Goal: Navigation & Orientation: Find specific page/section

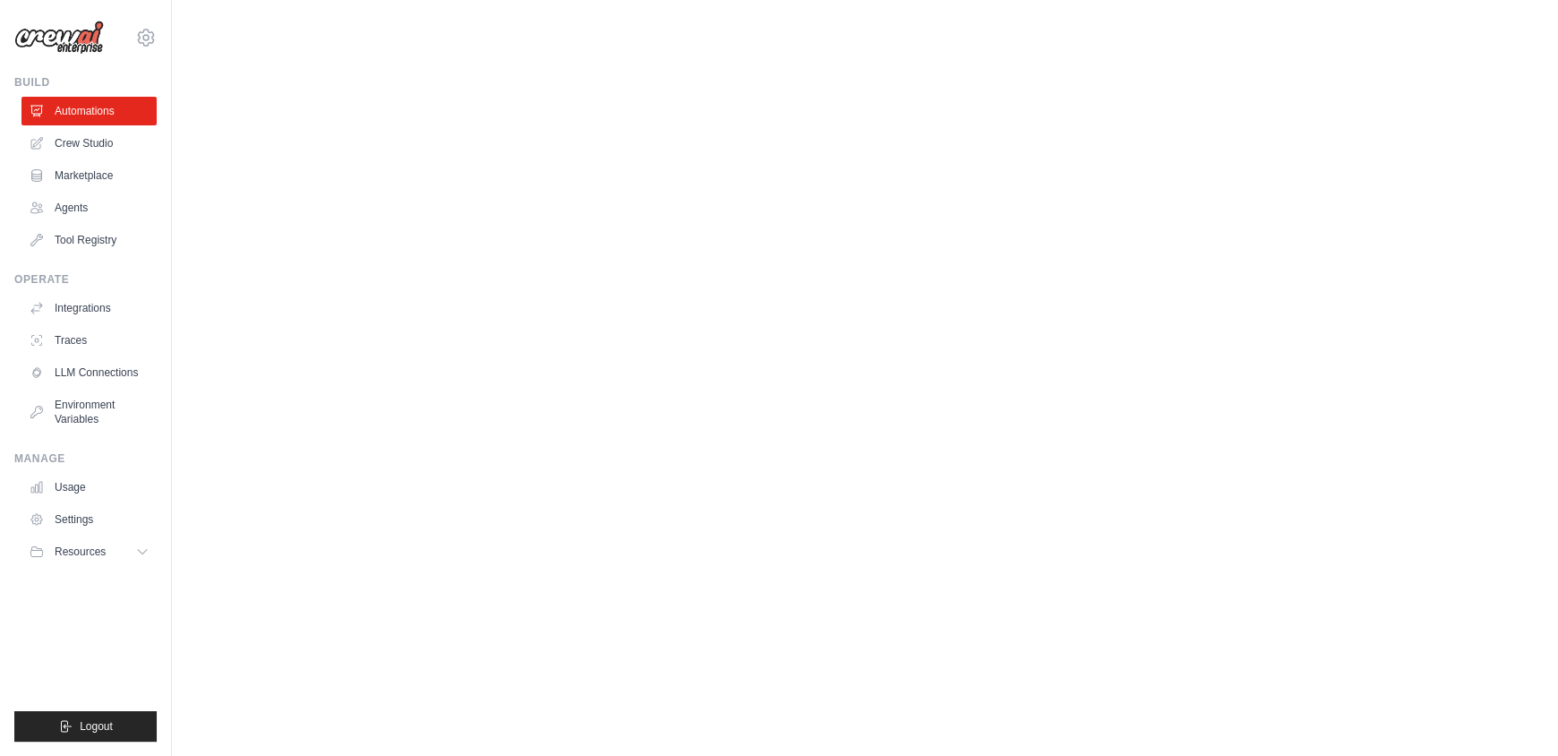
click at [97, 167] on link "Marketplace" at bounding box center [90, 175] width 135 height 29
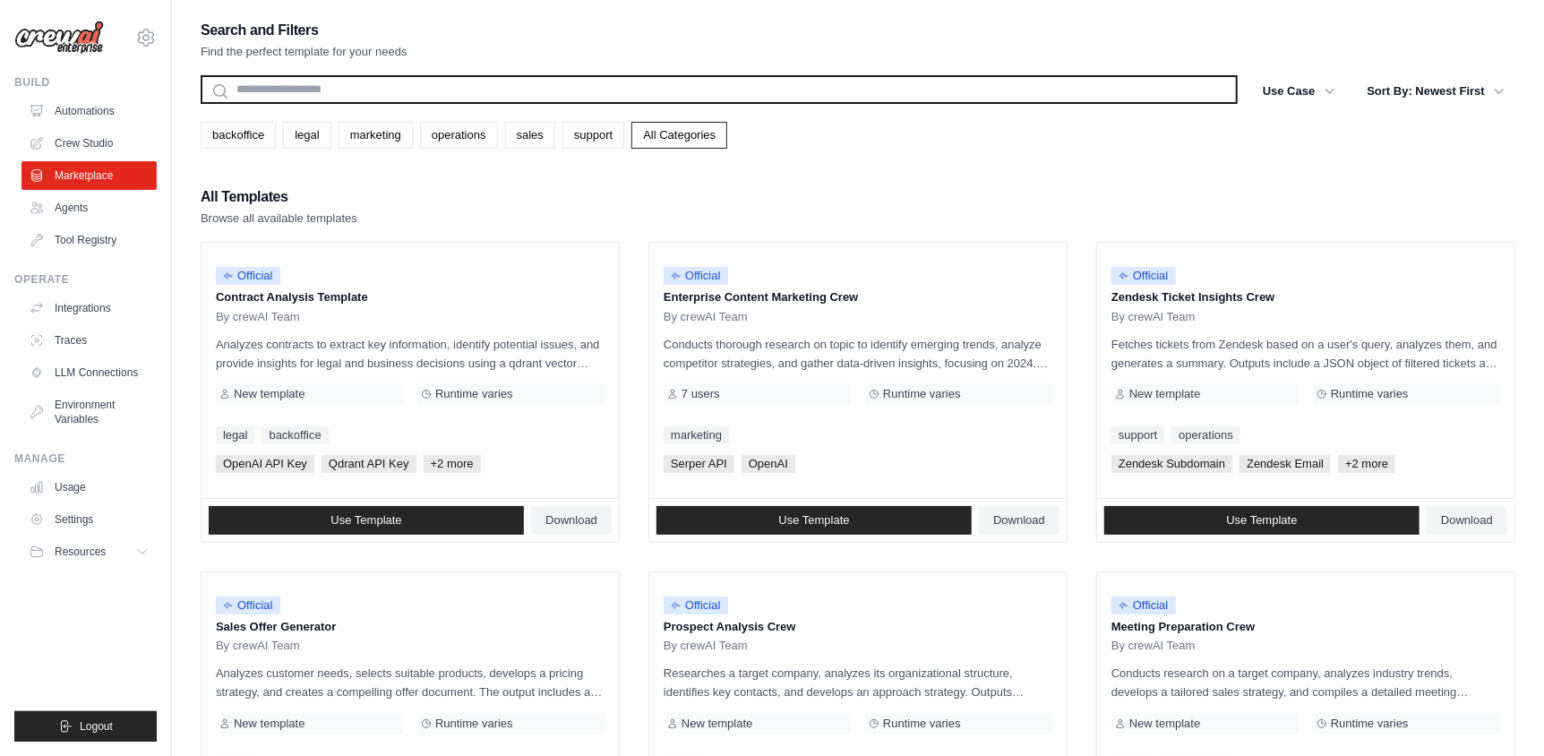
click at [315, 89] on input "text" at bounding box center [719, 89] width 1037 height 29
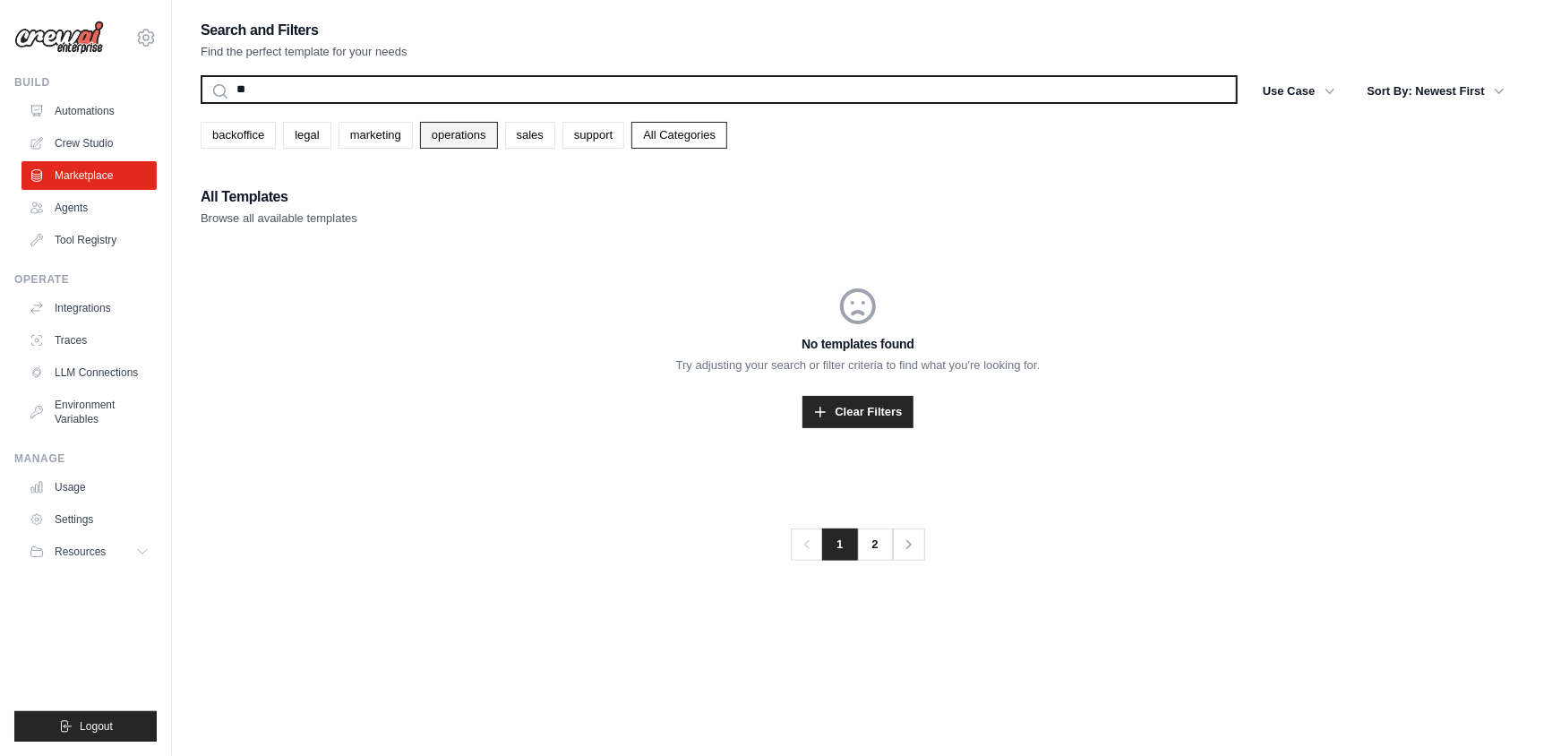
type input "*"
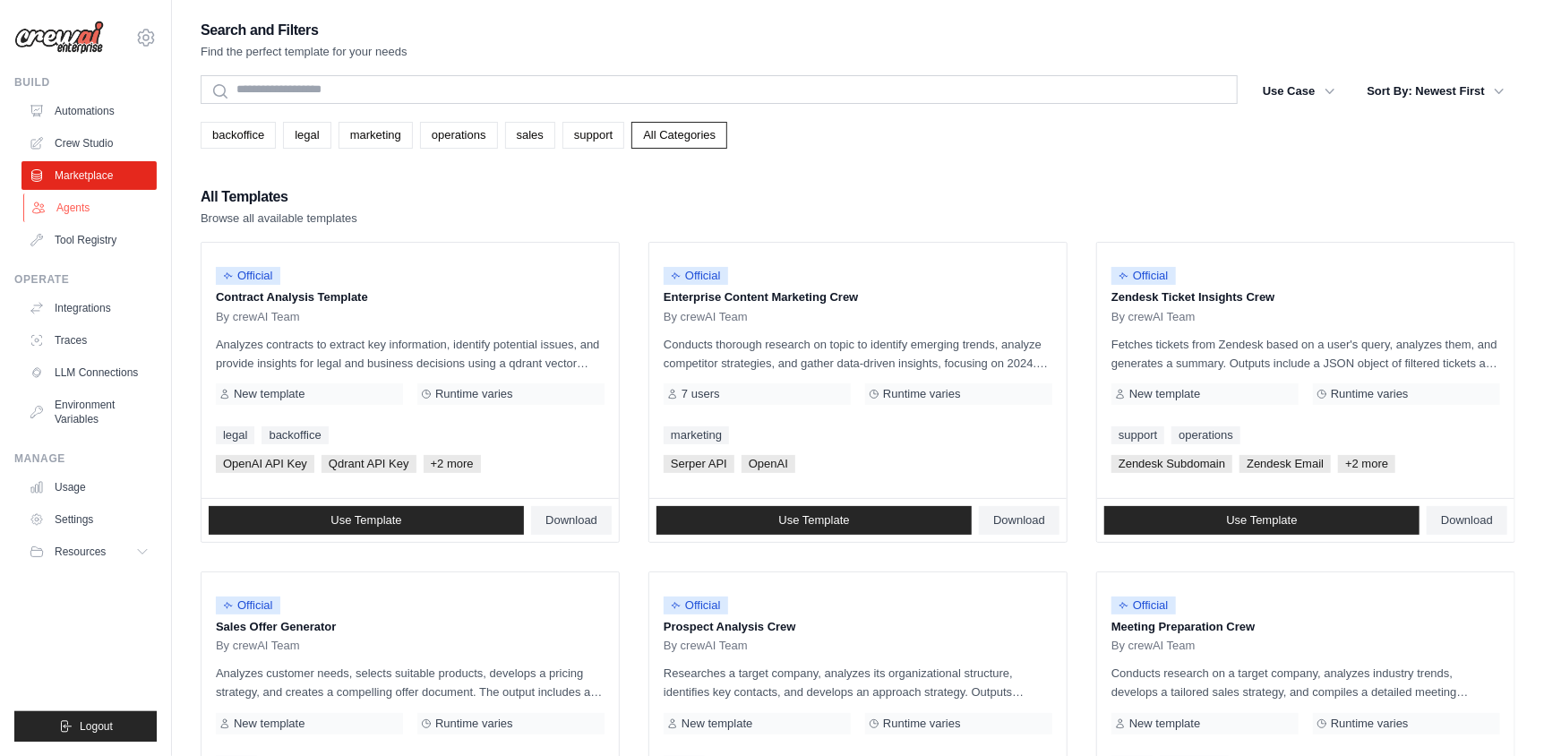
click at [69, 205] on link "Agents" at bounding box center [90, 207] width 135 height 29
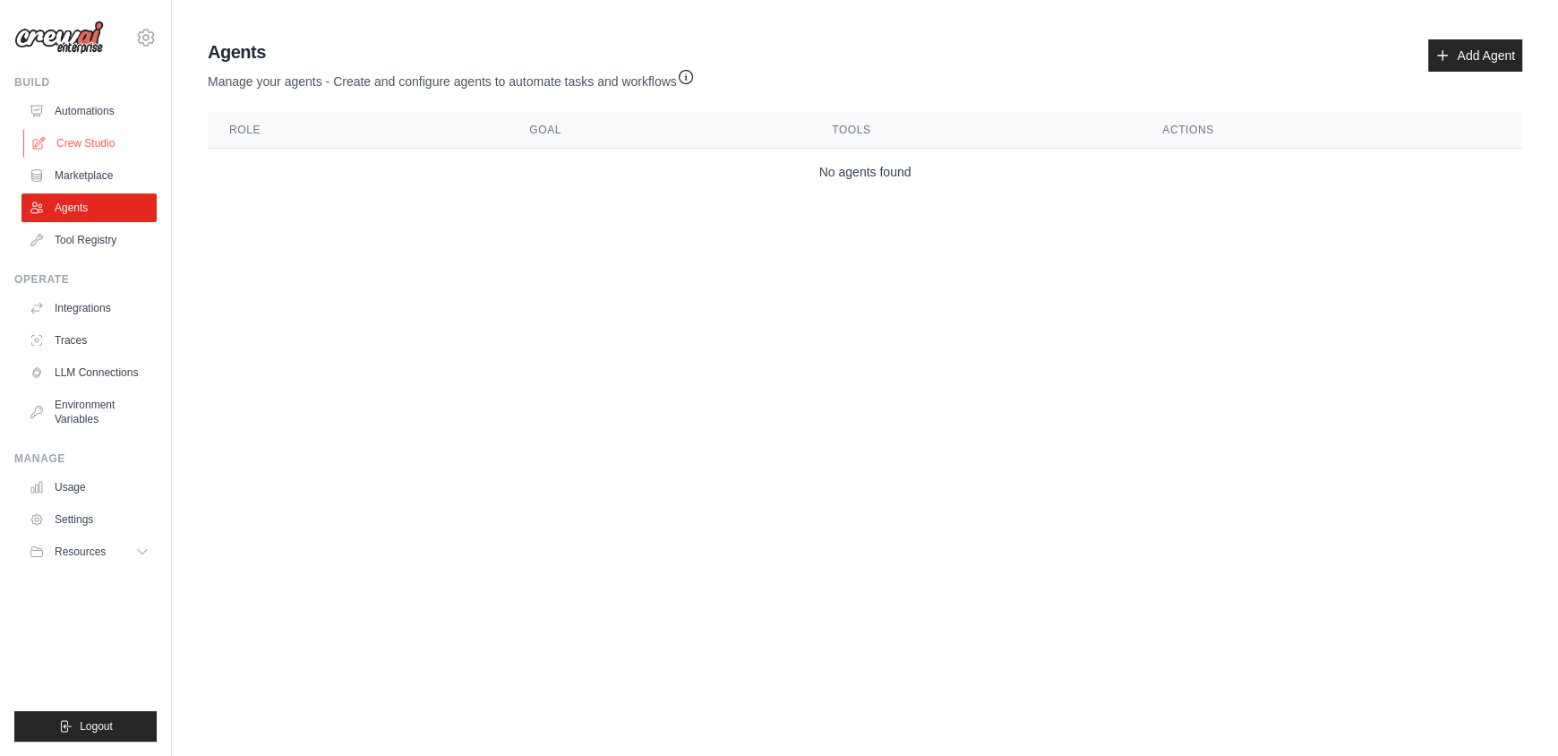
click at [80, 141] on link "Crew Studio" at bounding box center [90, 143] width 135 height 29
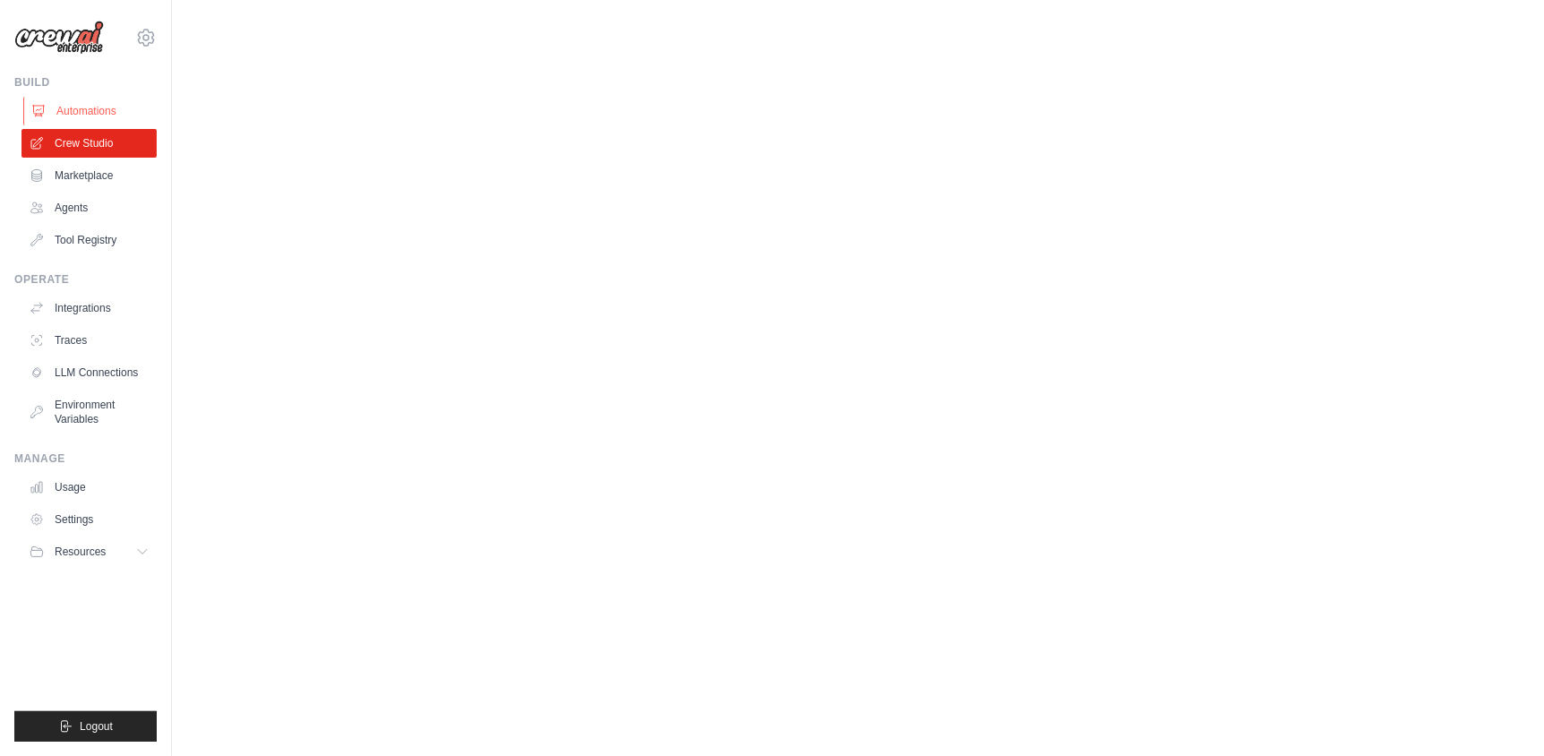
click at [77, 105] on link "Automations" at bounding box center [90, 111] width 135 height 29
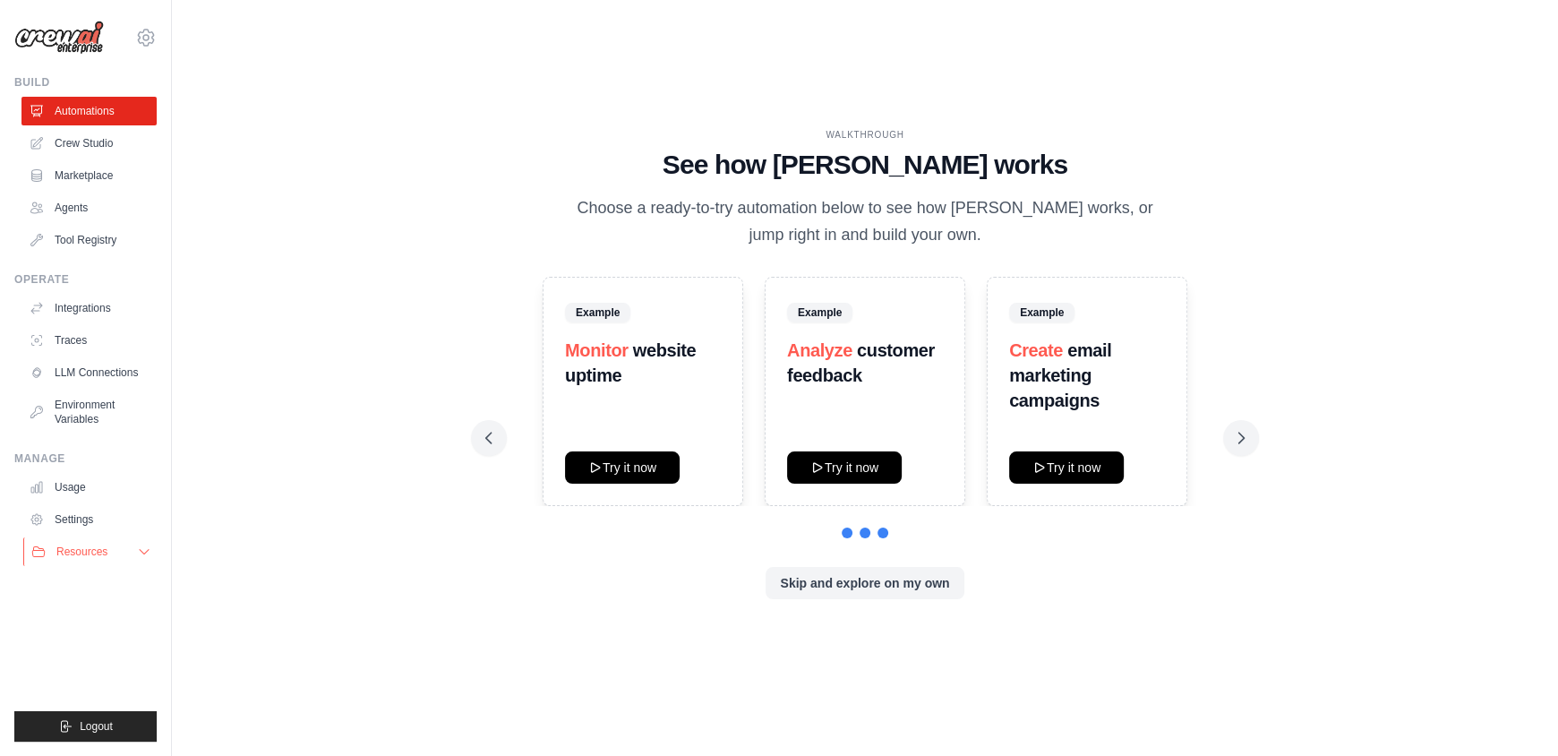
click at [106, 552] on span "Resources" at bounding box center [81, 551] width 51 height 14
